Goal: Transaction & Acquisition: Purchase product/service

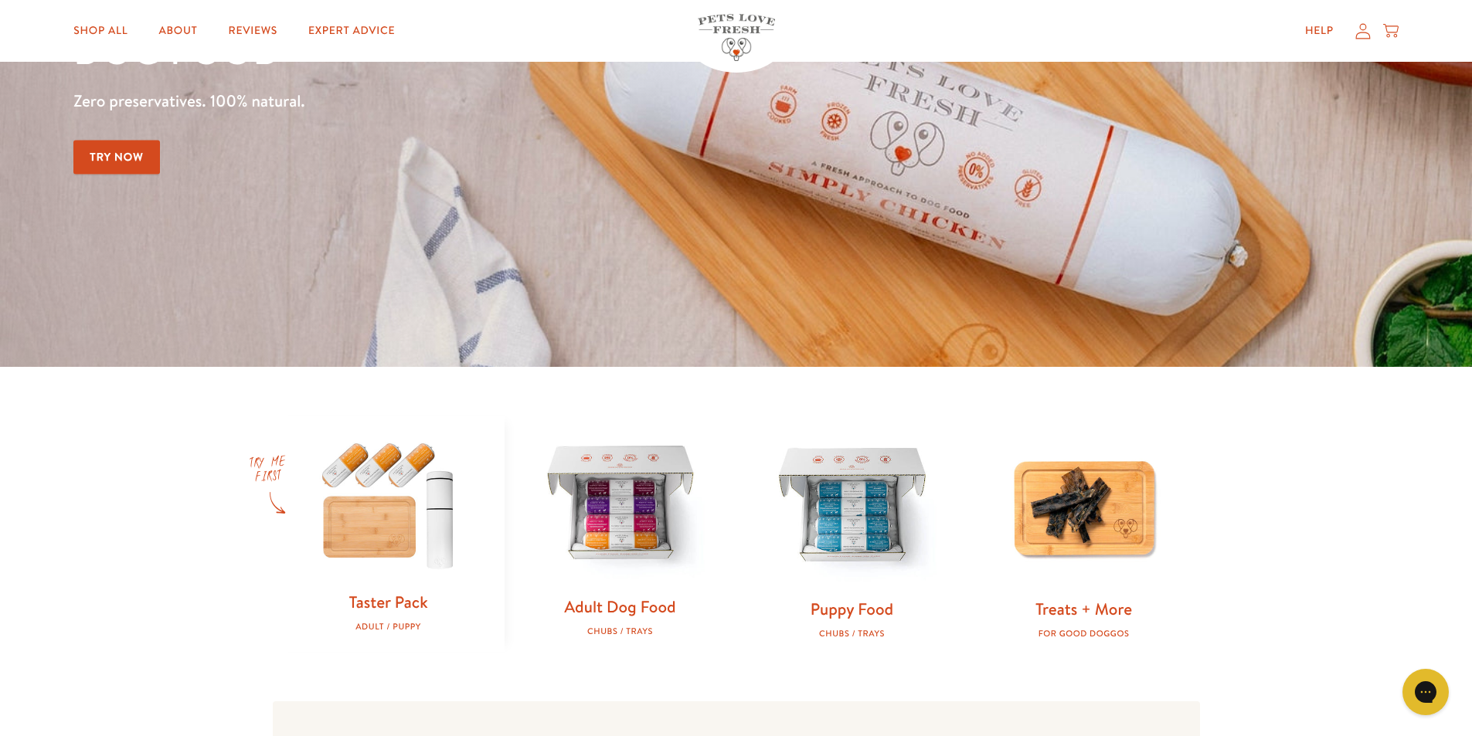
scroll to position [386, 0]
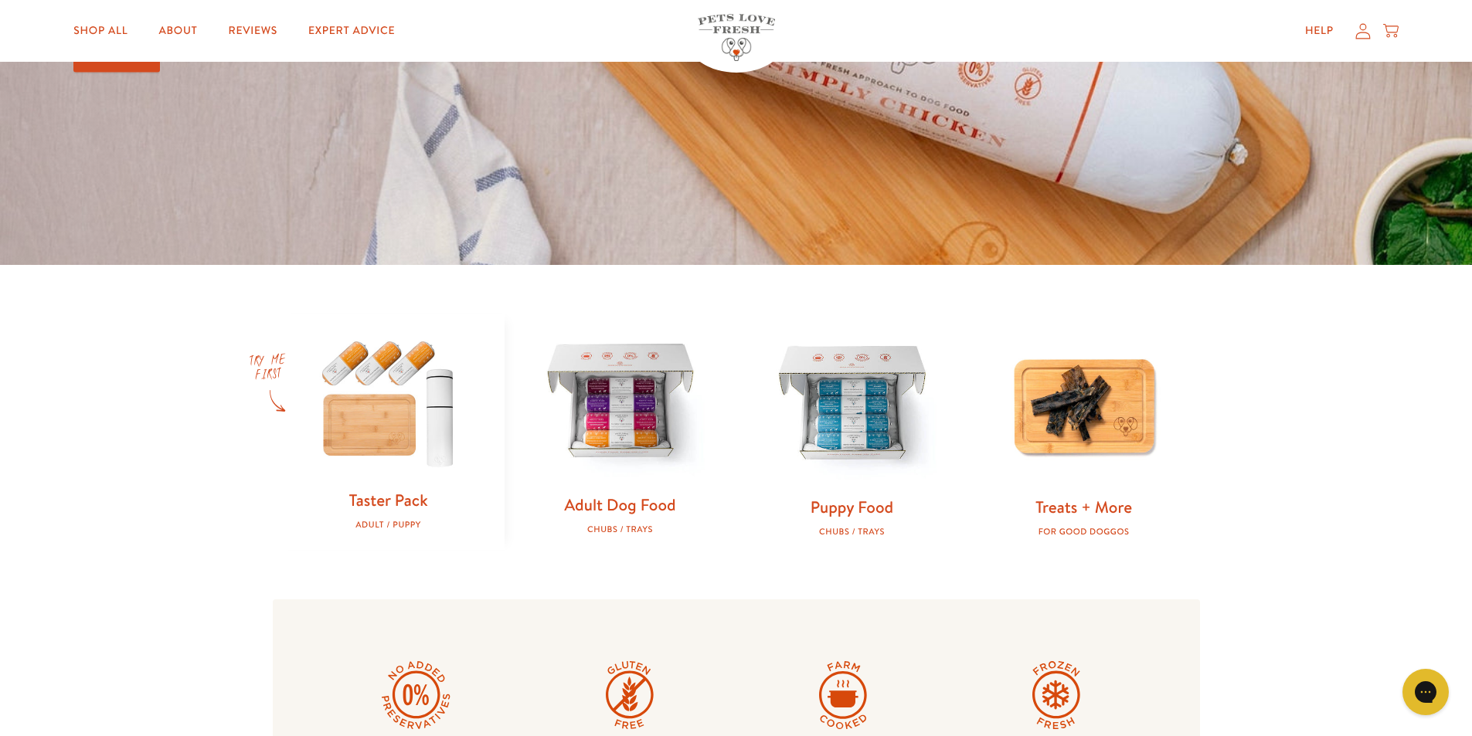
click at [644, 417] on img at bounding box center [620, 403] width 182 height 182
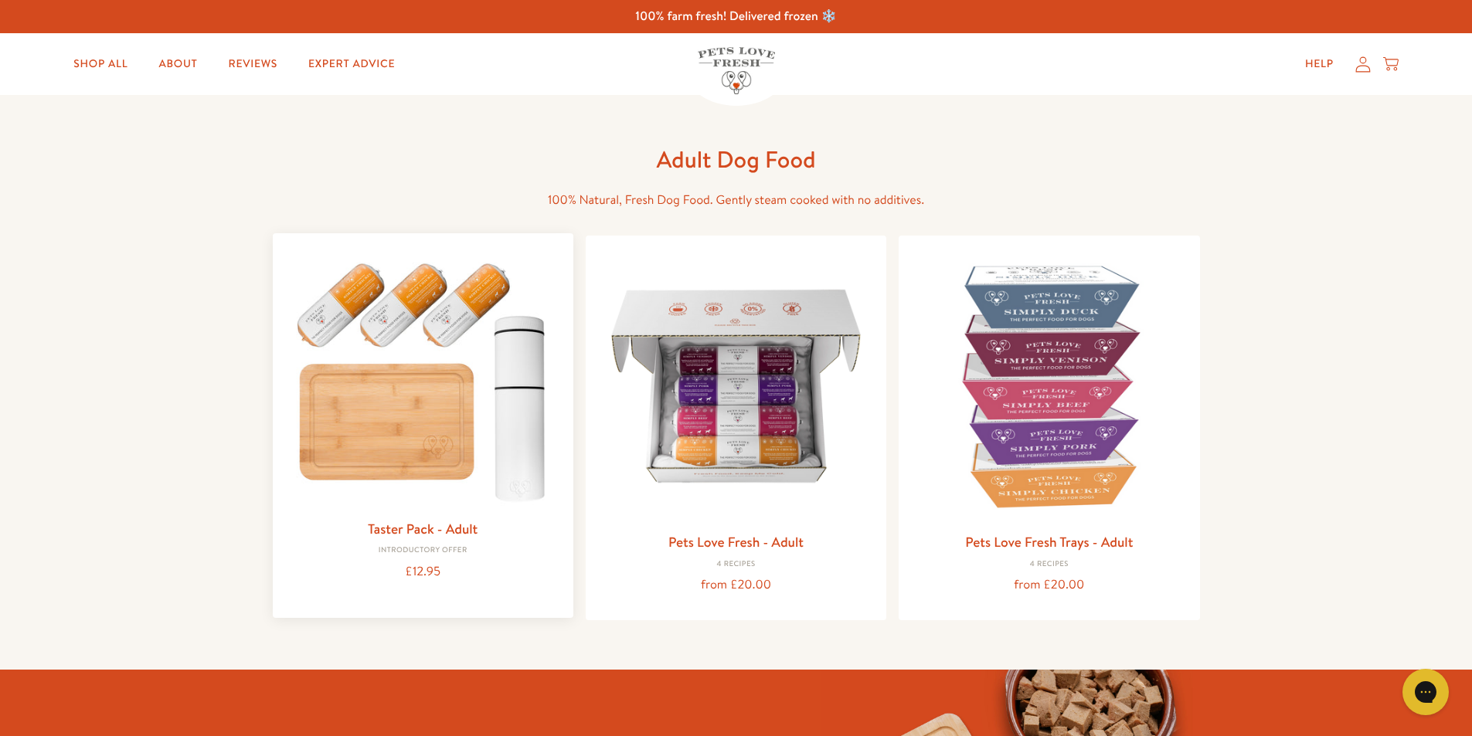
click at [409, 458] on img at bounding box center [423, 378] width 276 height 265
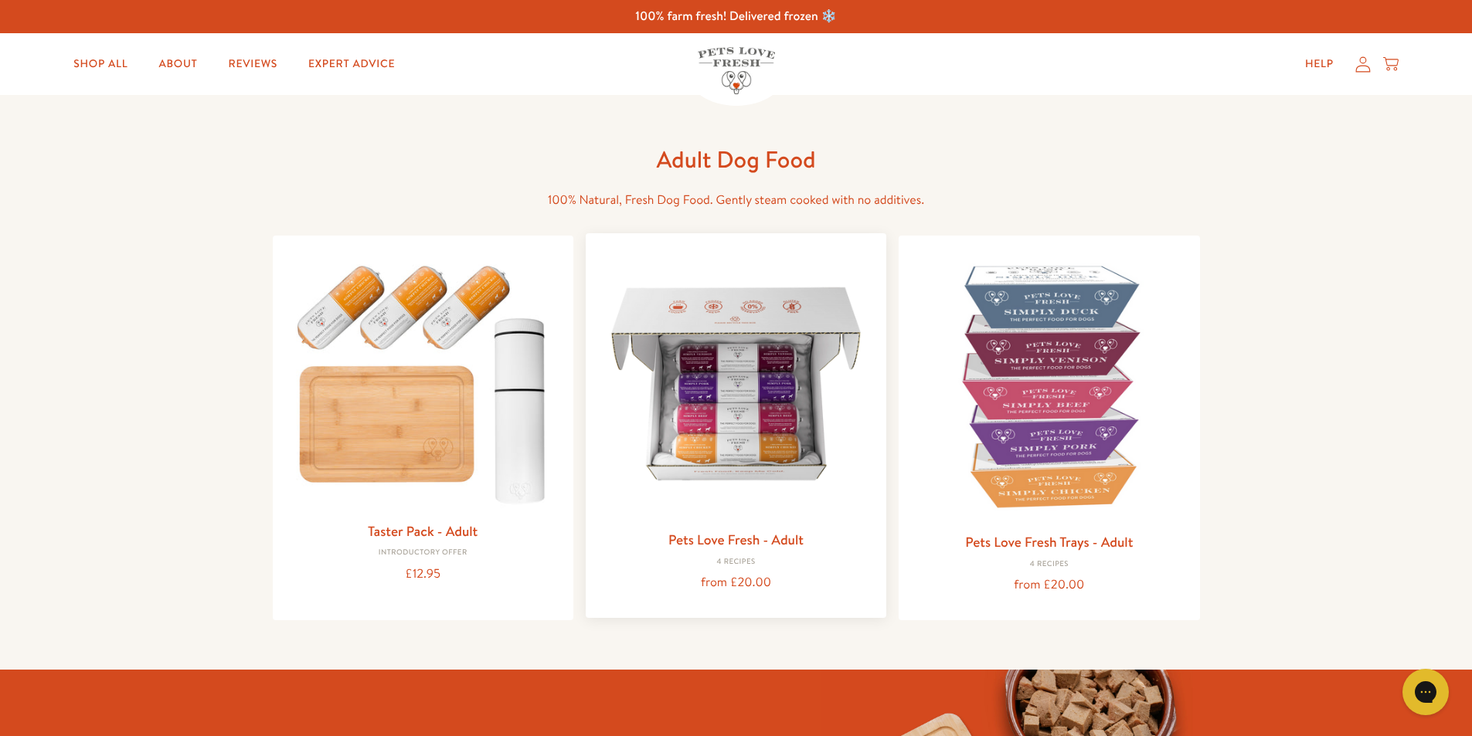
click at [733, 461] on img at bounding box center [736, 384] width 276 height 276
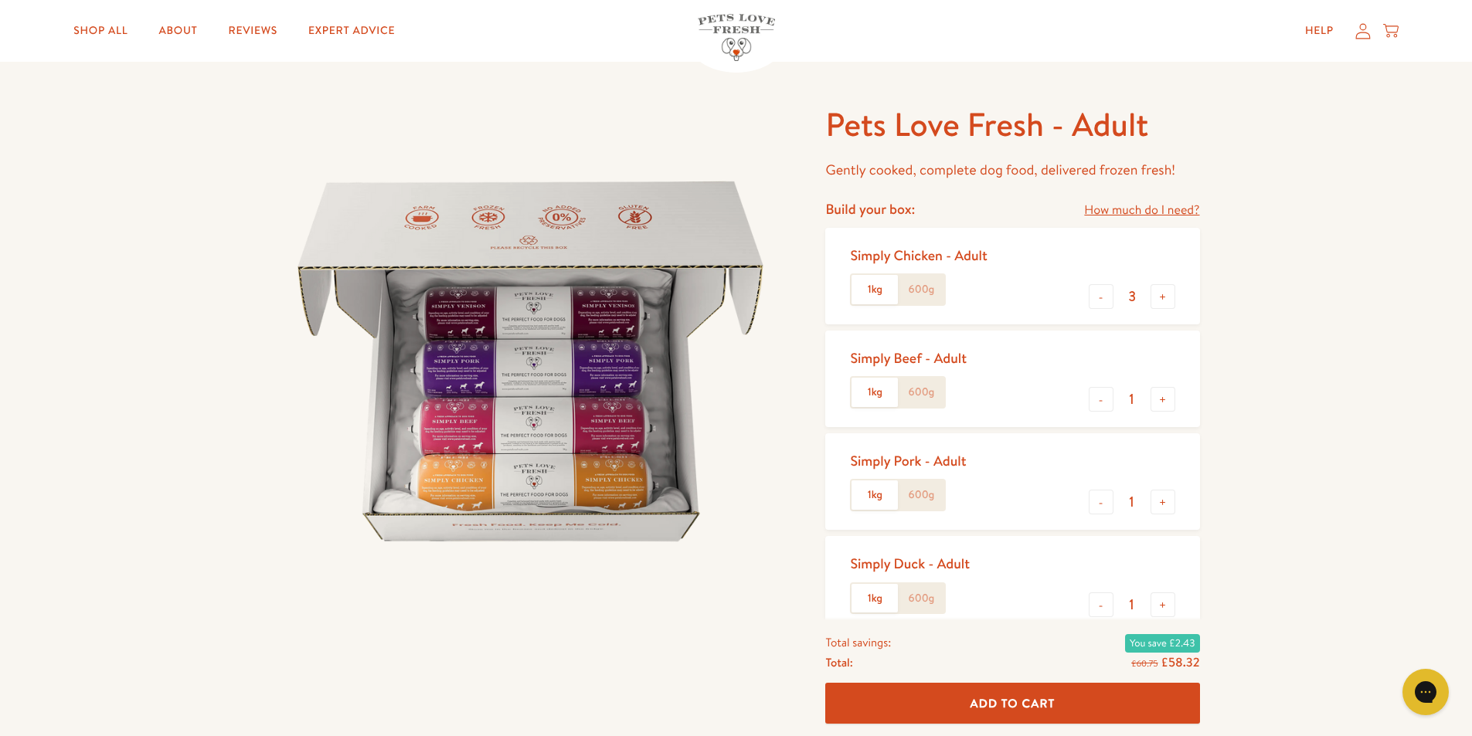
scroll to position [77, 0]
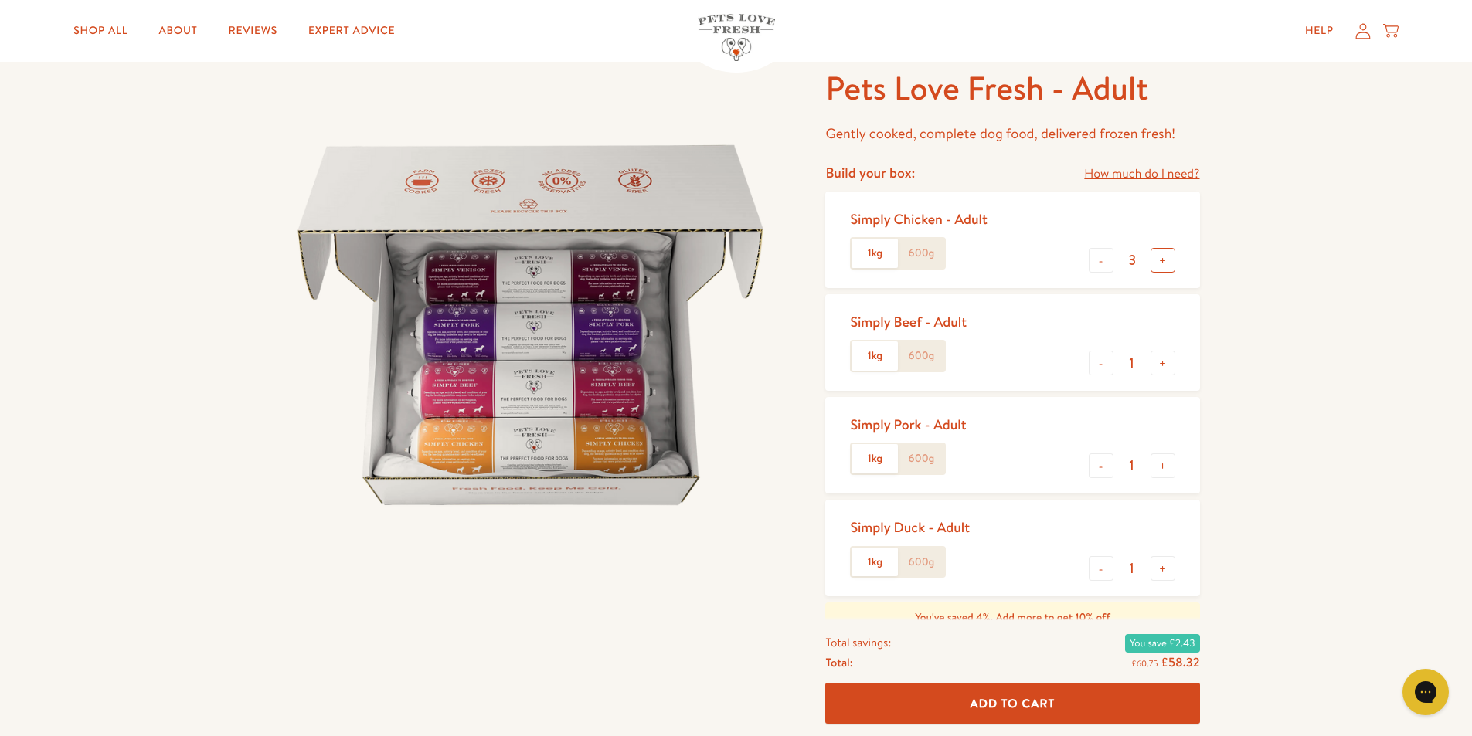
click at [1164, 263] on button "+" at bounding box center [1162, 260] width 25 height 25
click at [1092, 260] on button "-" at bounding box center [1101, 260] width 25 height 25
click at [1096, 258] on button "-" at bounding box center [1101, 260] width 25 height 25
type input "1"
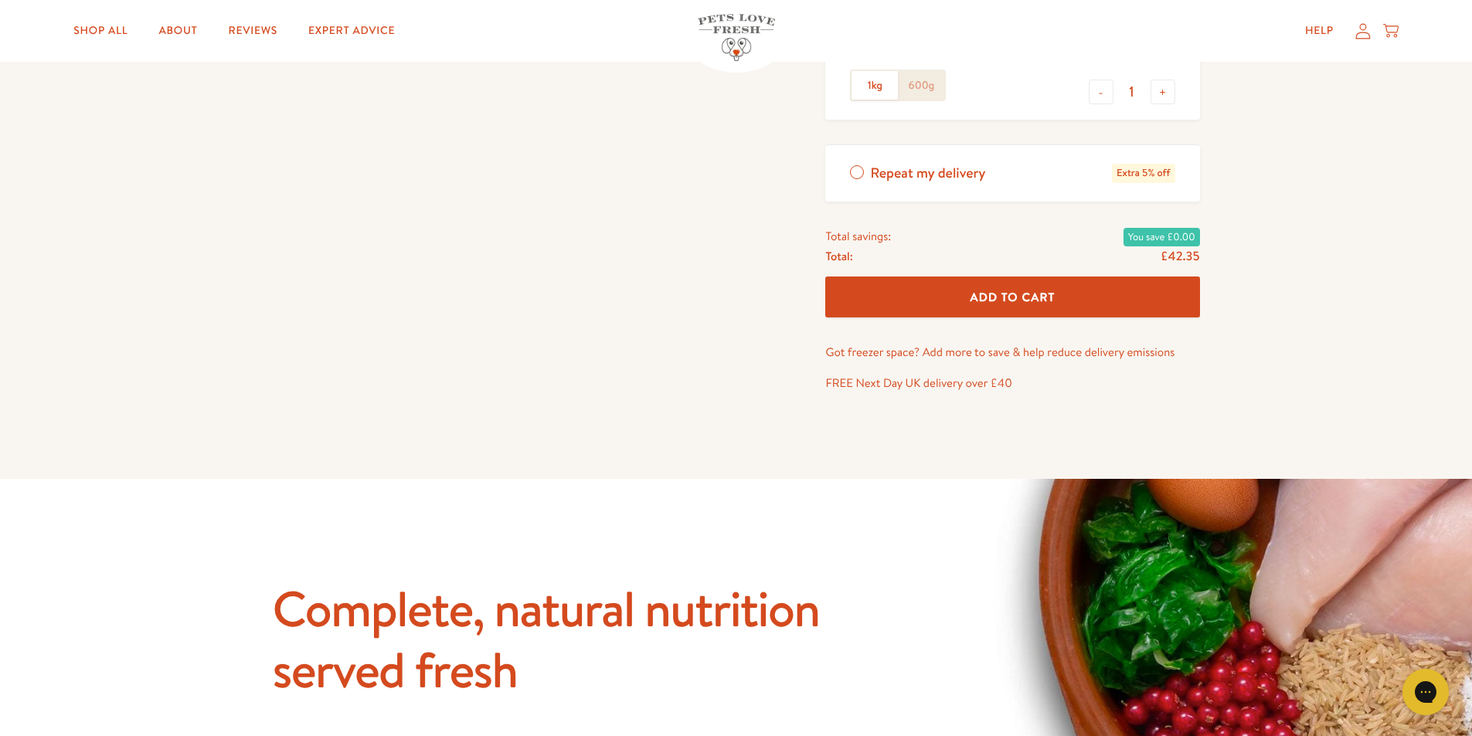
scroll to position [850, 0]
